Goal: Task Accomplishment & Management: Complete application form

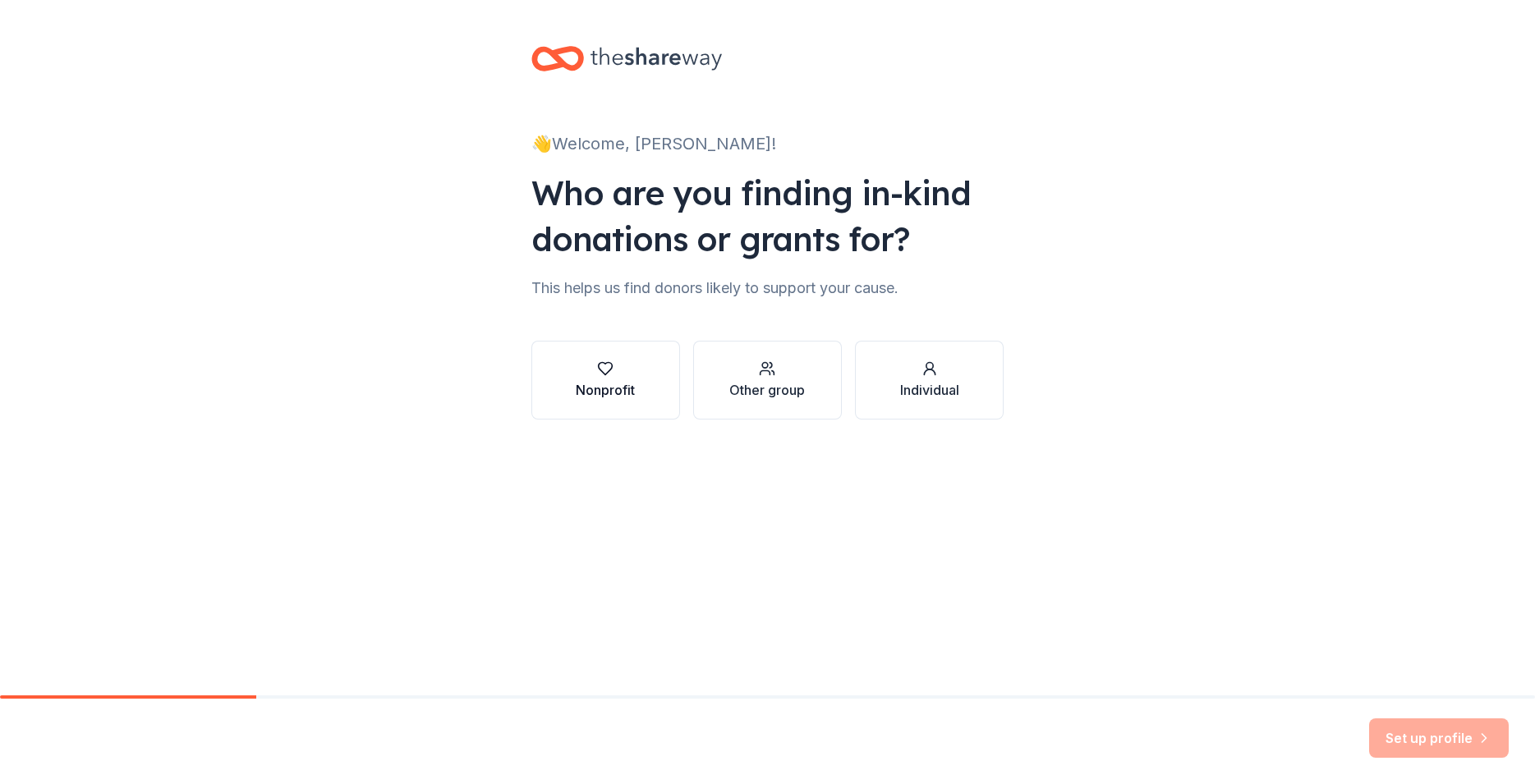
click at [621, 374] on div "button" at bounding box center [605, 368] width 59 height 16
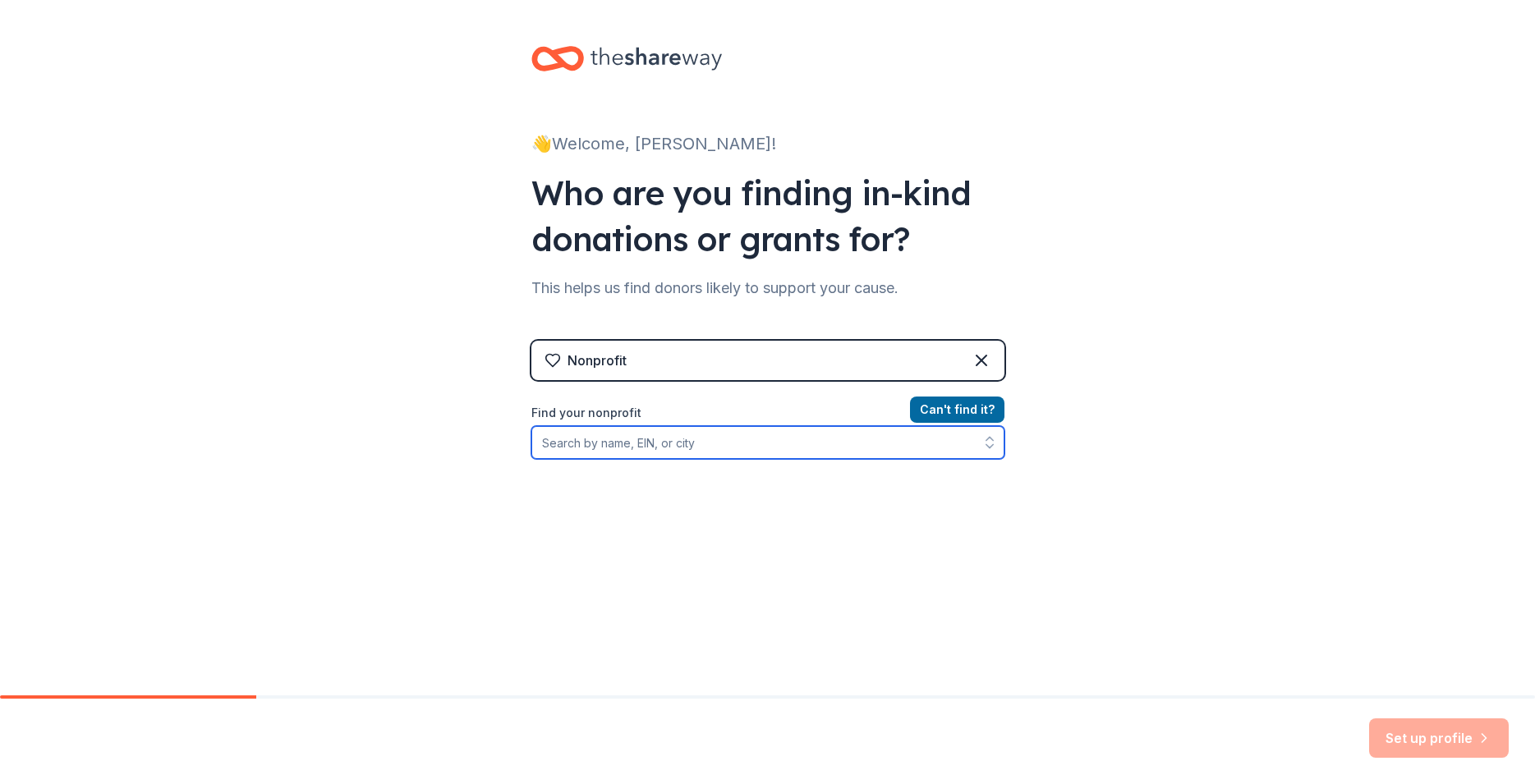
click at [643, 447] on input "Find your nonprofit" at bounding box center [768, 442] width 473 height 33
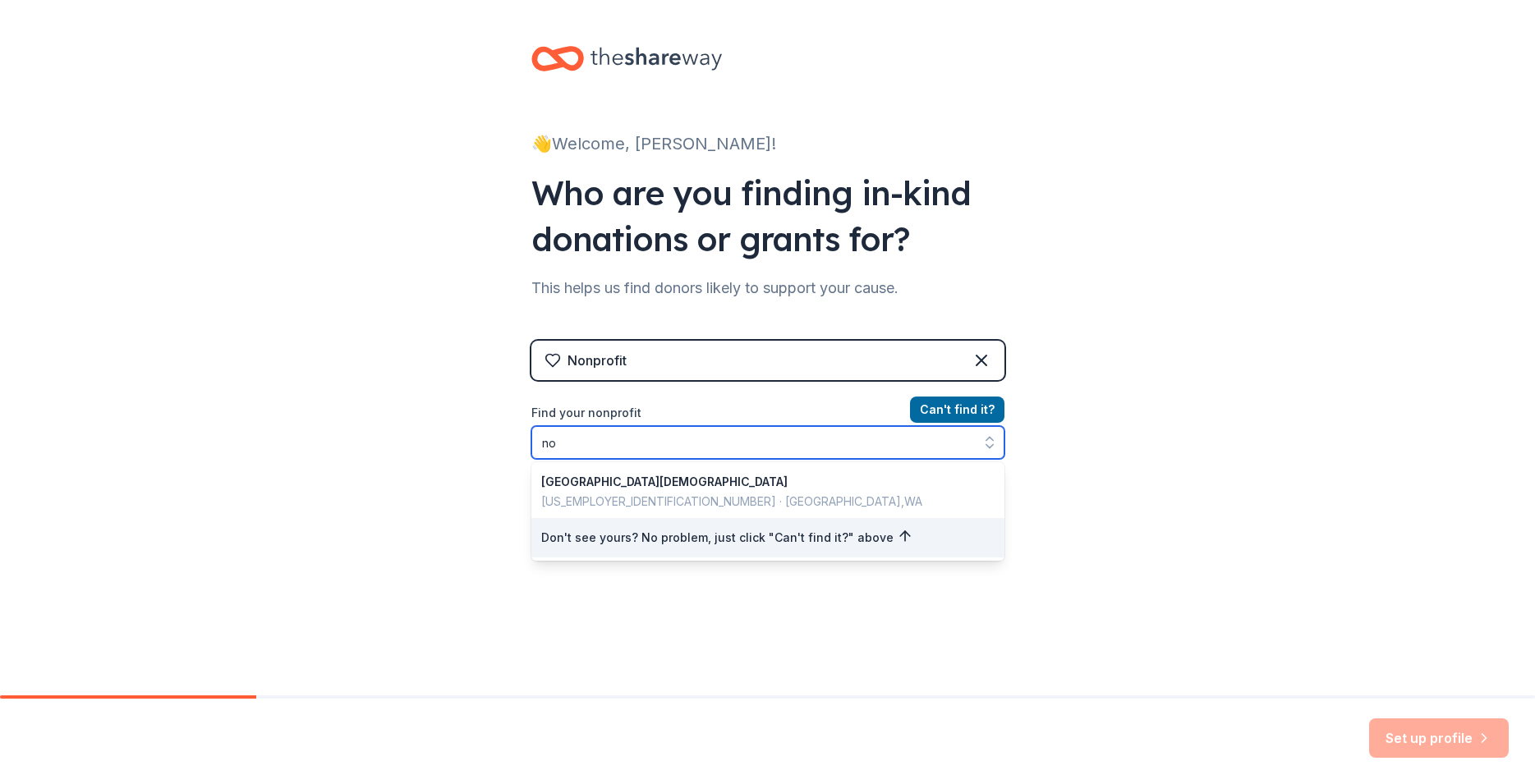
type input "n"
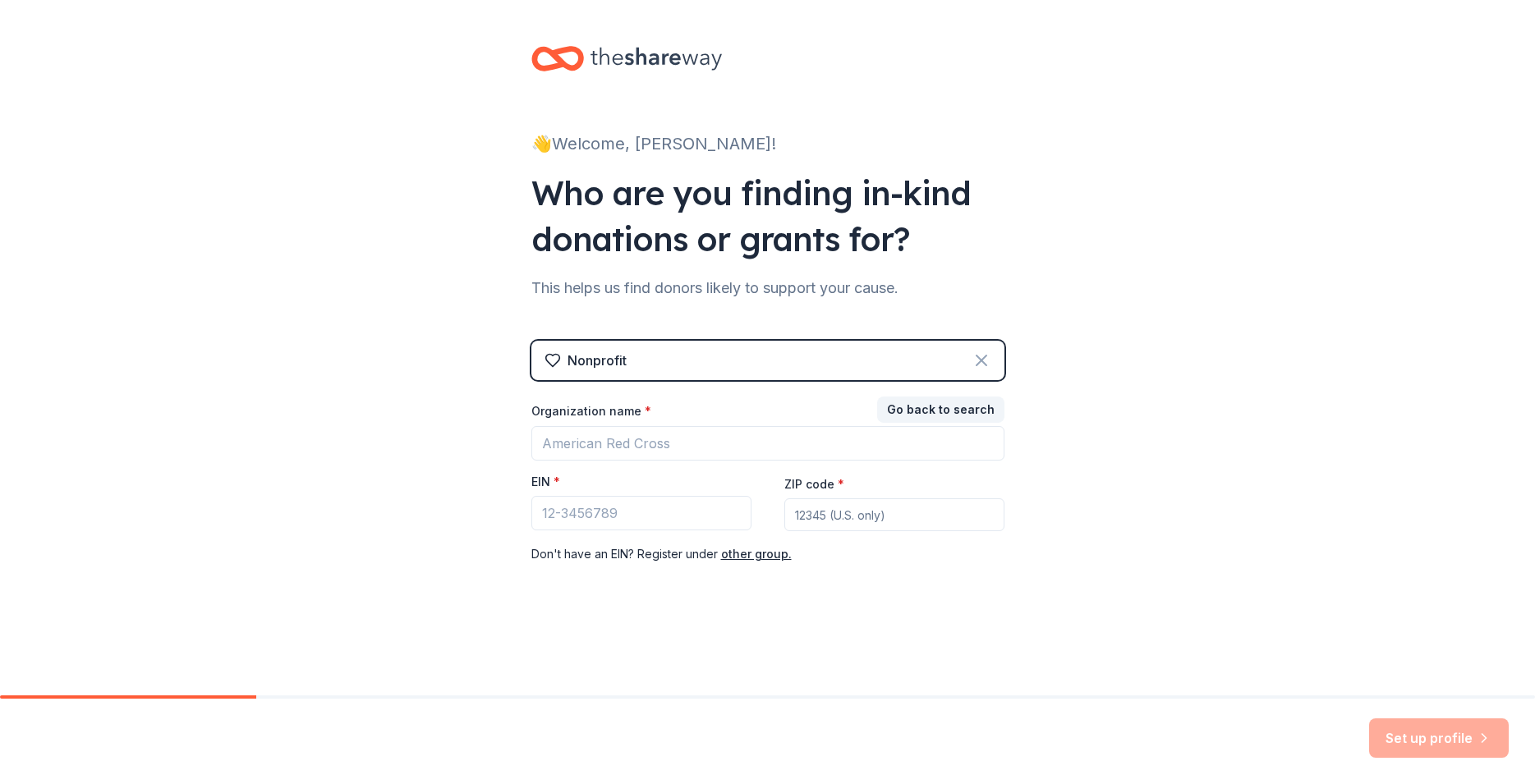
click at [987, 360] on icon at bounding box center [981, 360] width 20 height 20
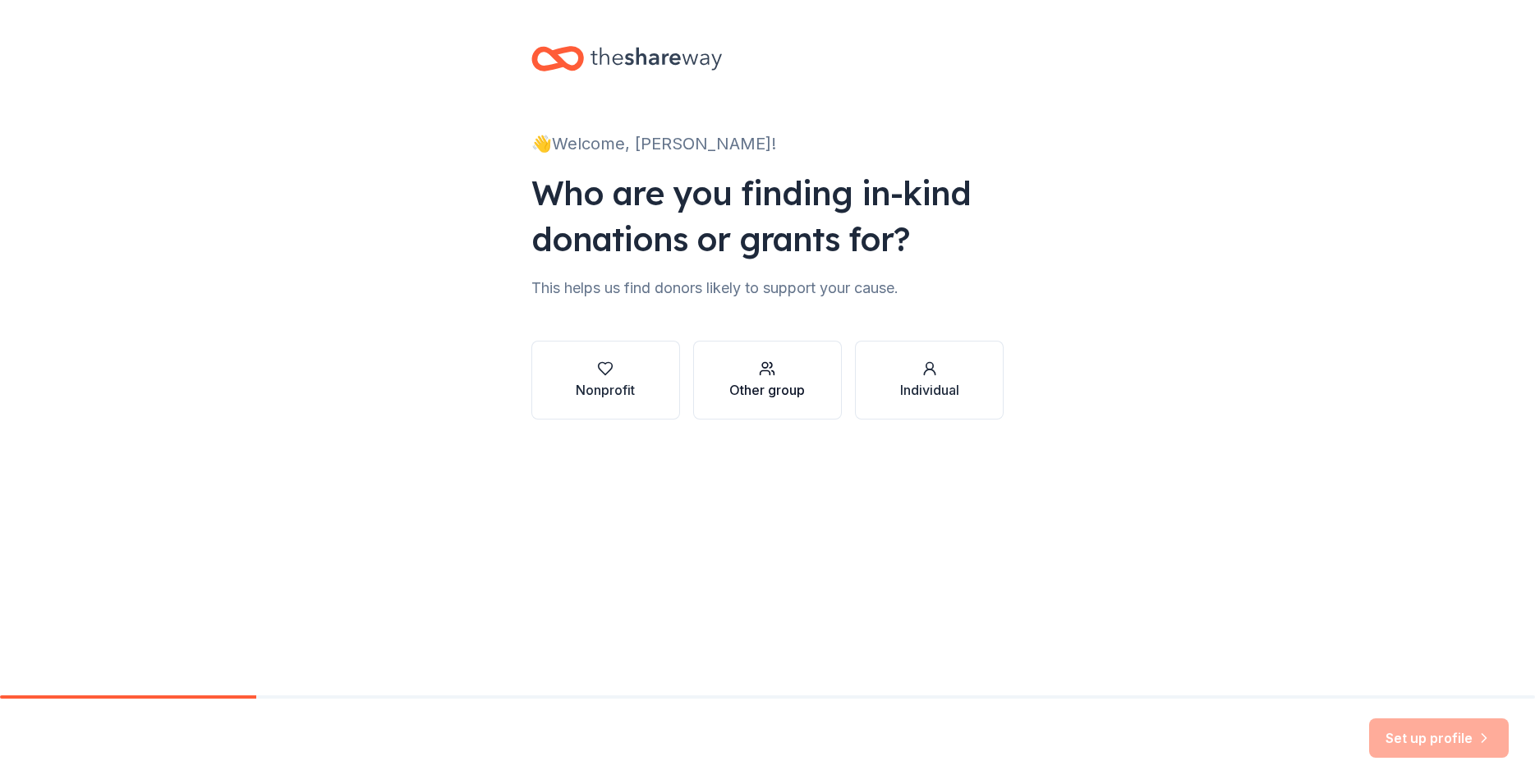
click at [810, 393] on button "Other group" at bounding box center [767, 380] width 149 height 79
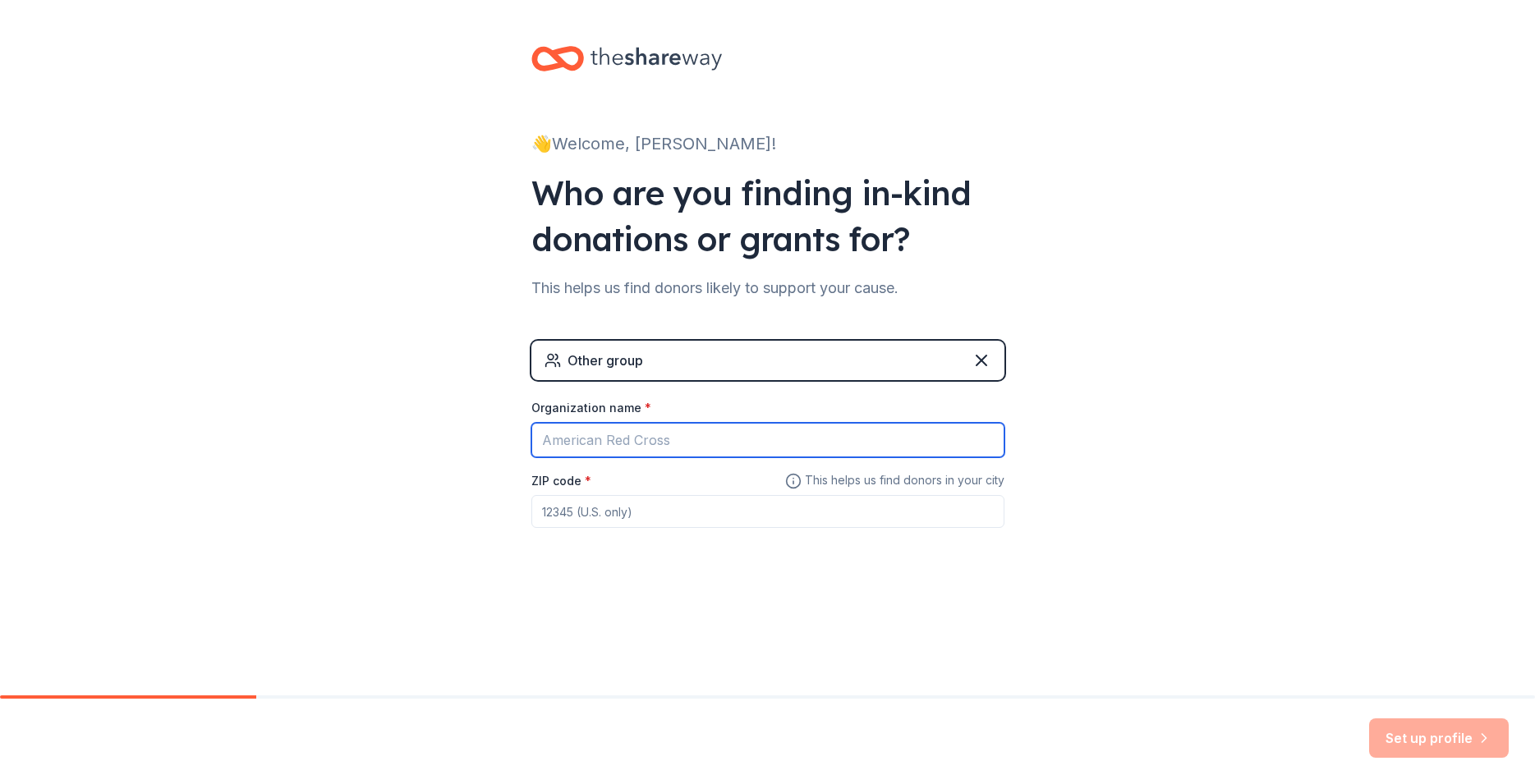
click at [616, 447] on input "Organization name *" at bounding box center [768, 440] width 473 height 34
type input "CHENA swim club"
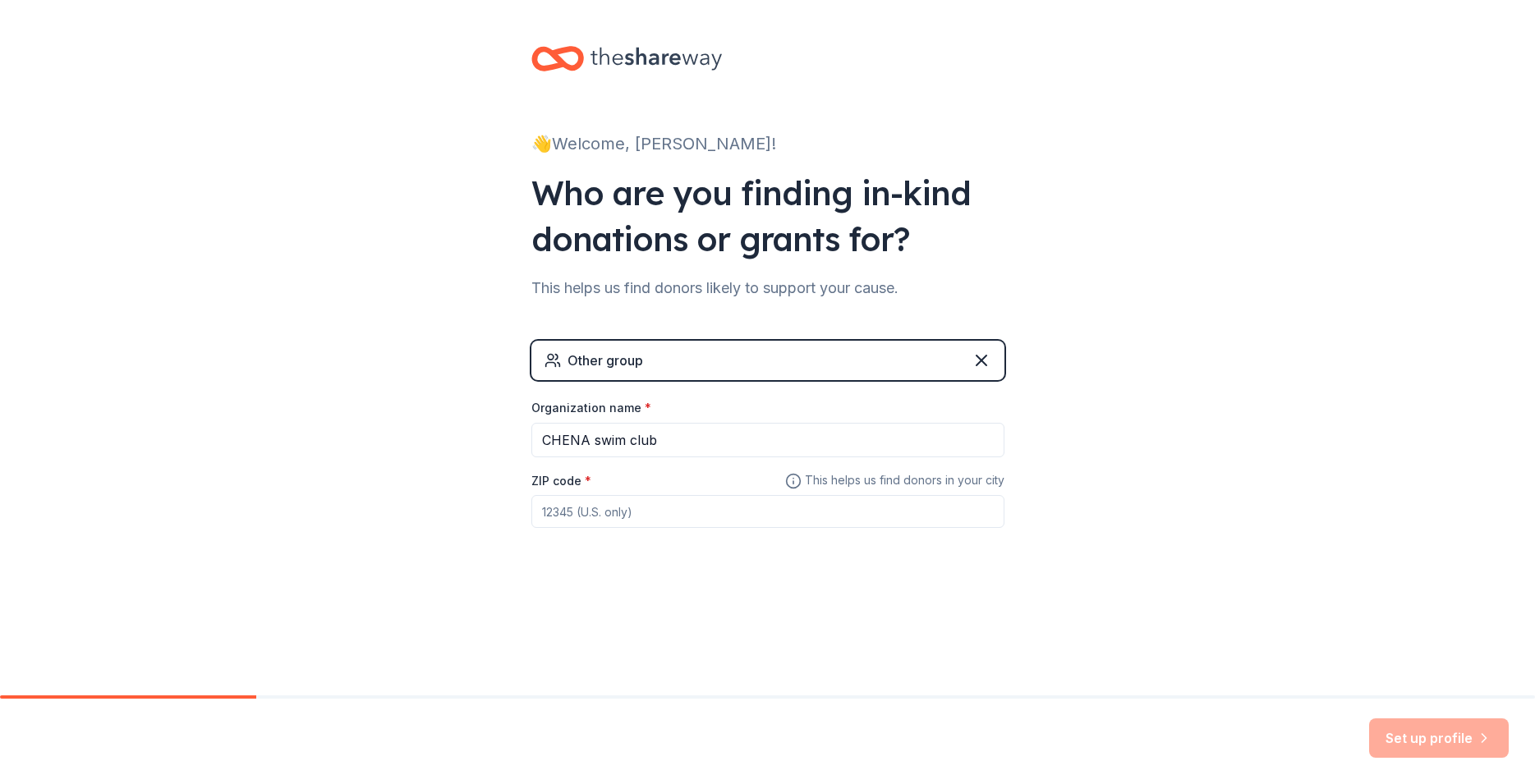
click at [1086, 491] on div "👋 Welcome, Armando! Who are you finding in-kind donations or grants for? This h…" at bounding box center [767, 319] width 1535 height 639
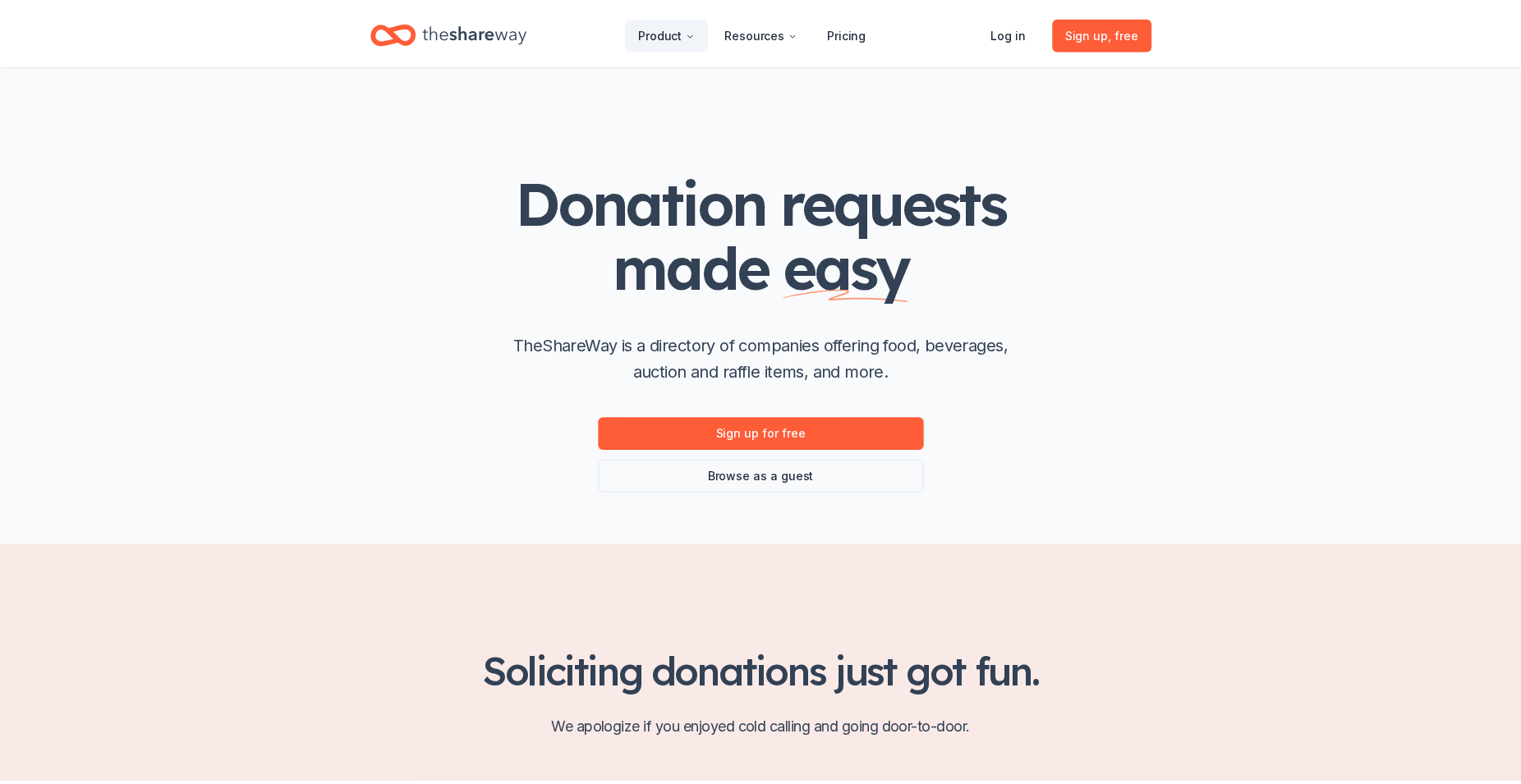
scroll to position [83, 0]
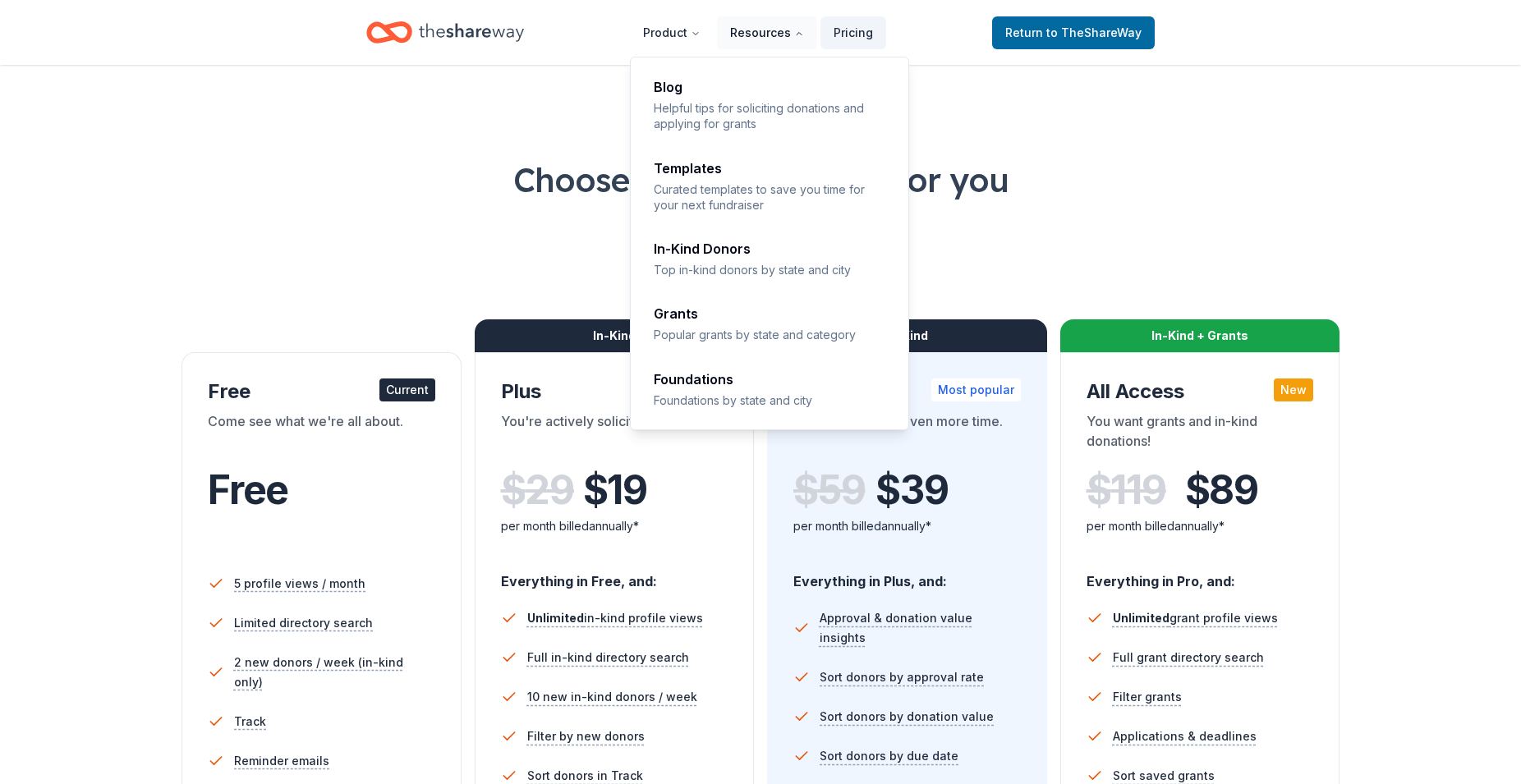
click at [785, 42] on button "Resources" at bounding box center [767, 33] width 100 height 33
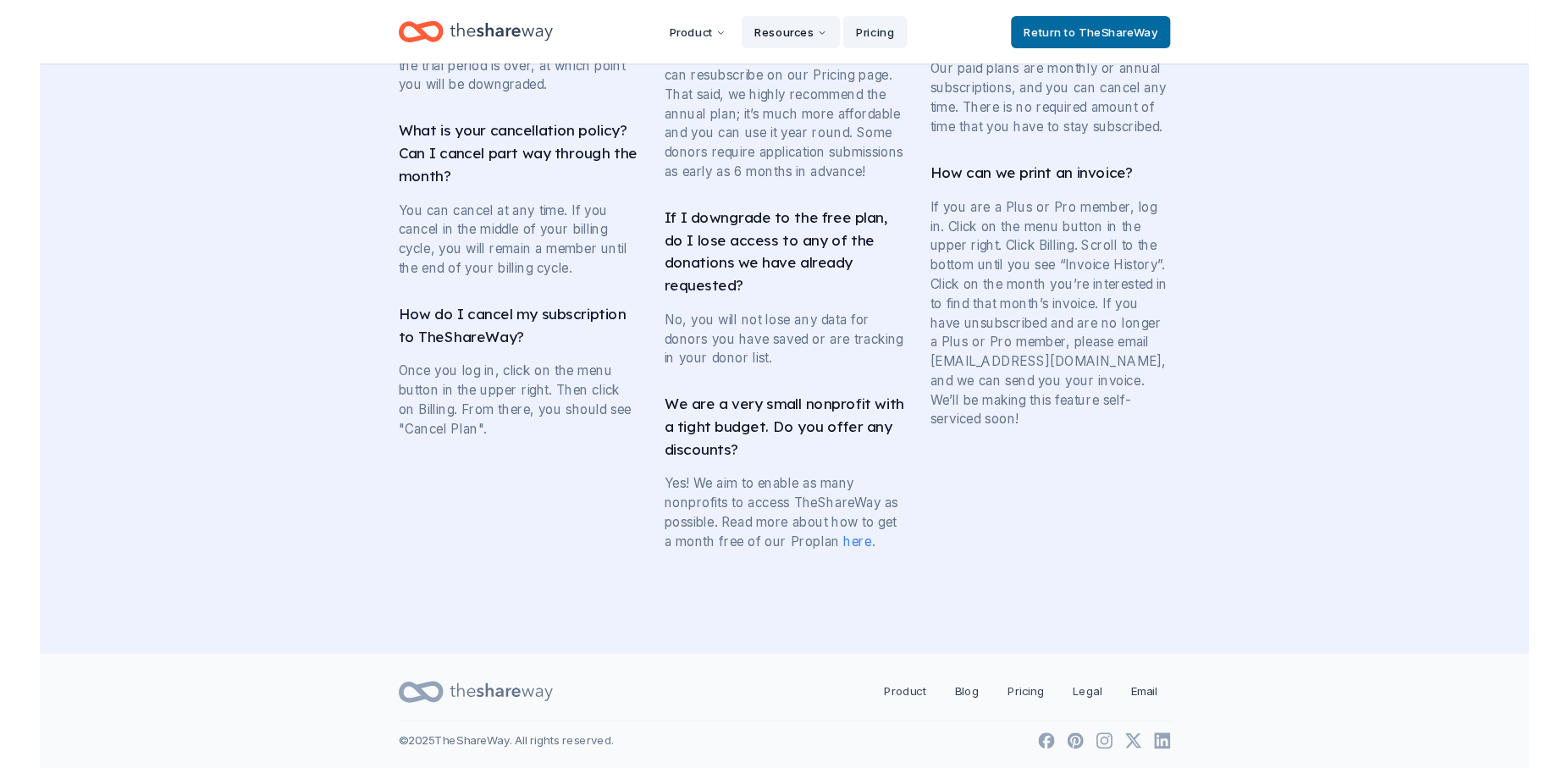
scroll to position [3212, 0]
